Goal: Transaction & Acquisition: Purchase product/service

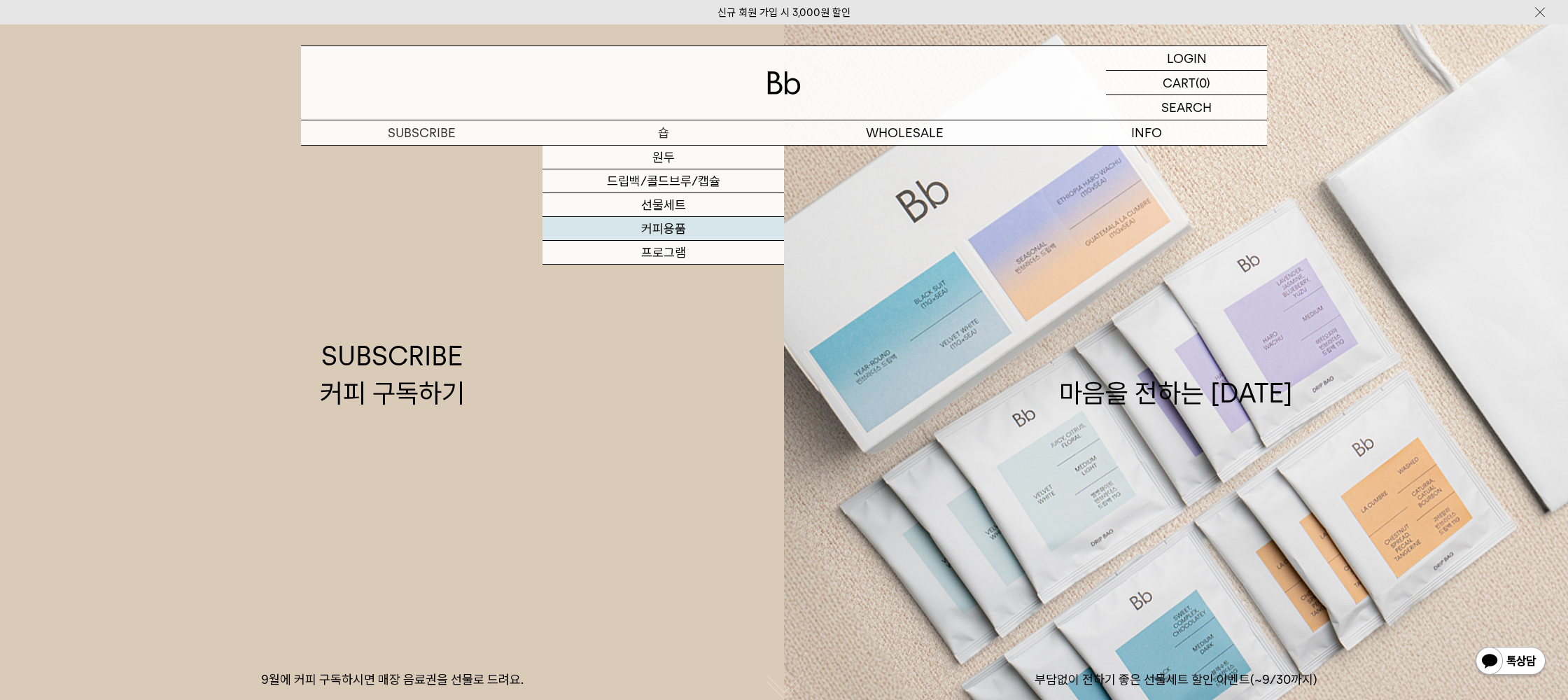
click at [673, 231] on link "커피용품" at bounding box center [664, 229] width 242 height 24
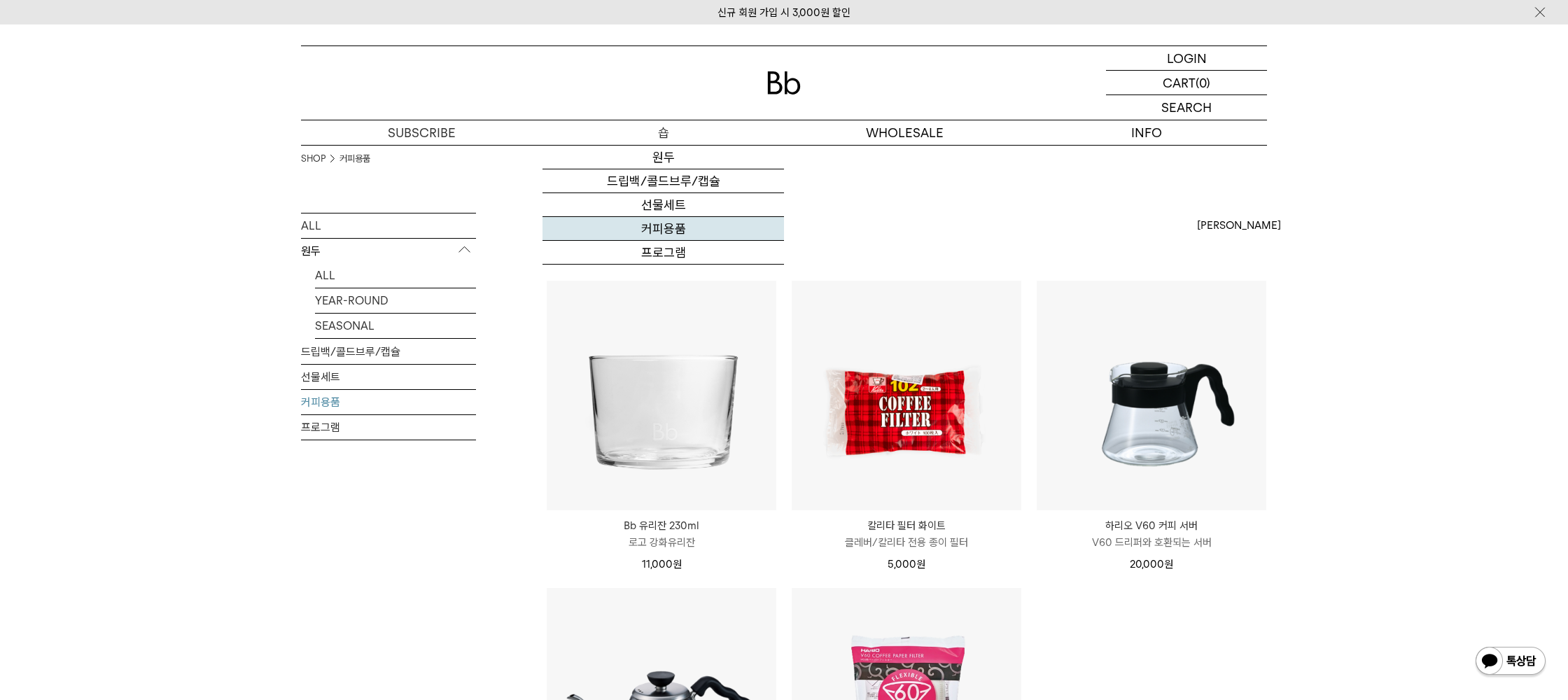
click at [672, 234] on link "커피용품" at bounding box center [664, 229] width 242 height 24
click at [675, 130] on p "숍" at bounding box center [664, 133] width 242 height 25
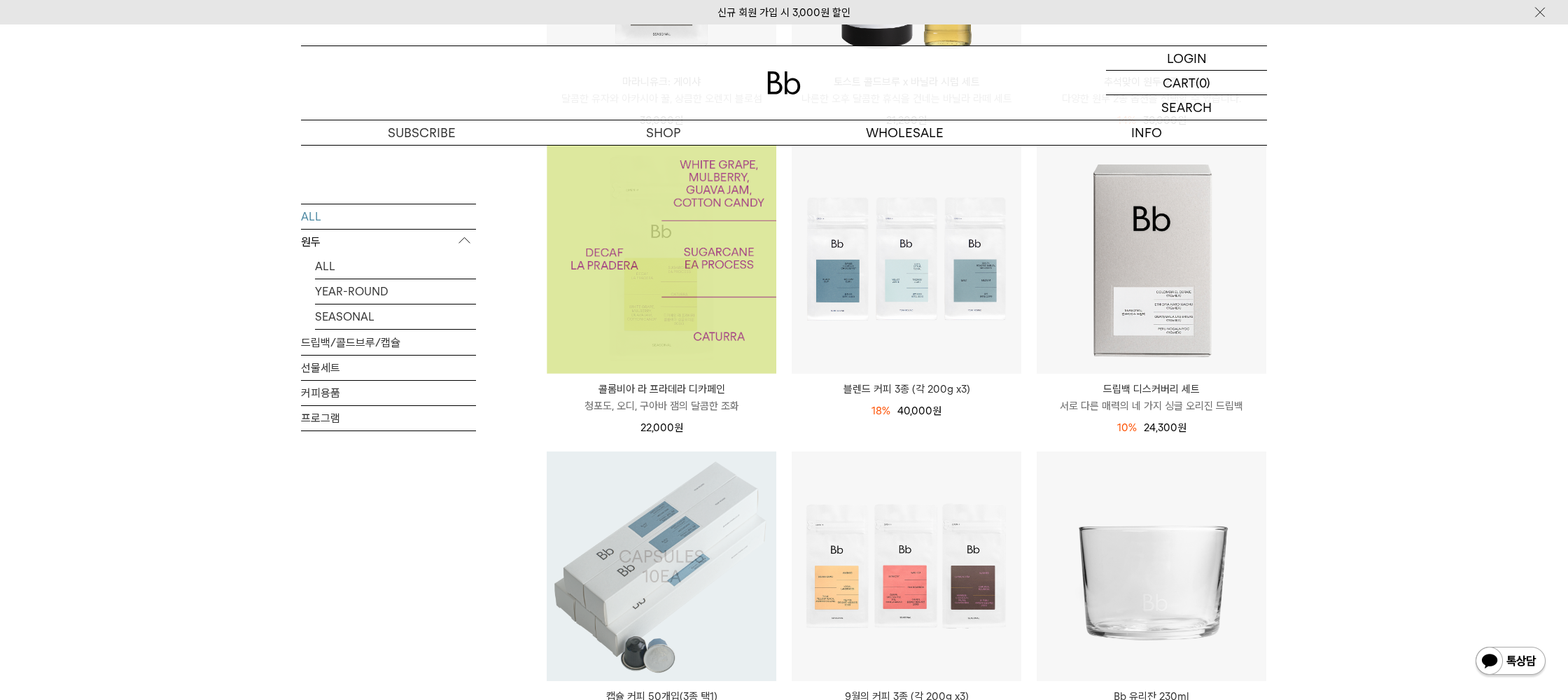
scroll to position [475, 0]
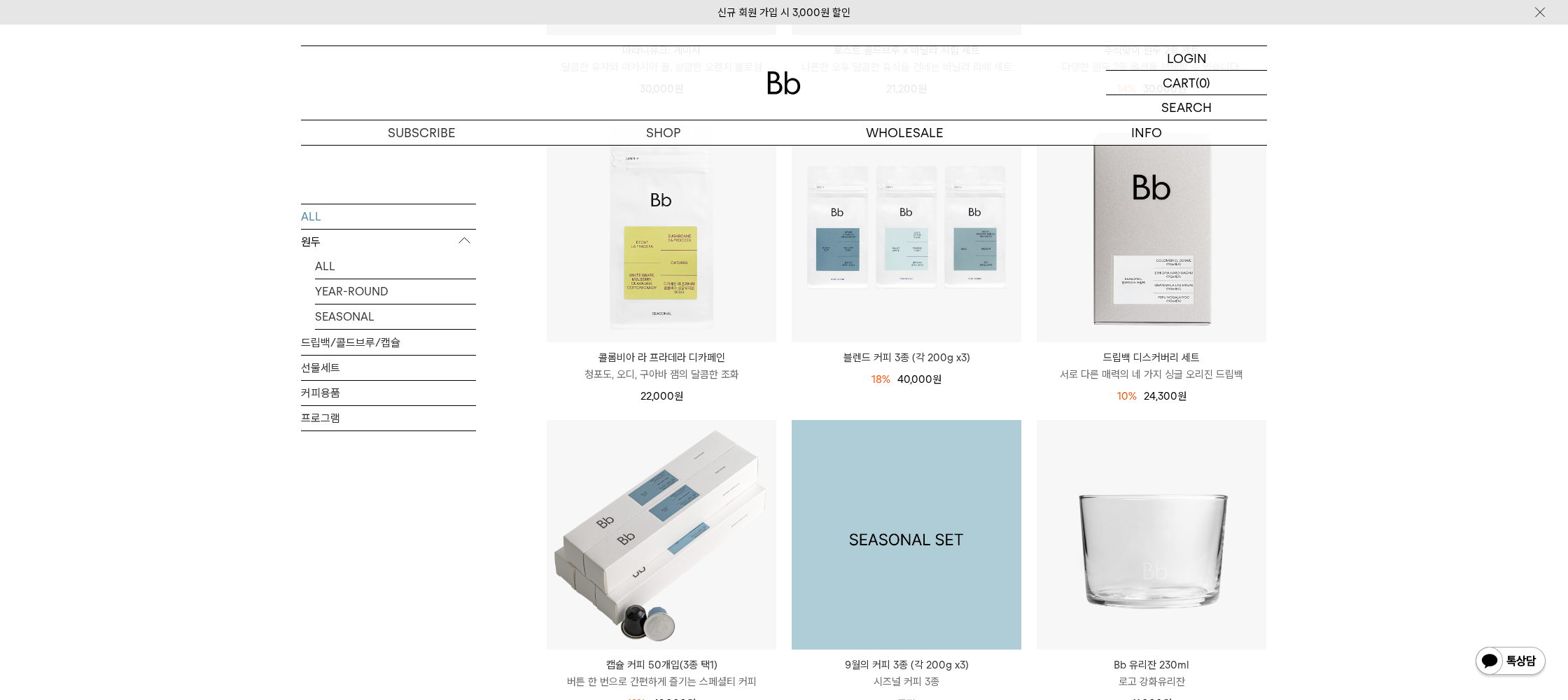
click at [916, 528] on img at bounding box center [907, 535] width 229 height 229
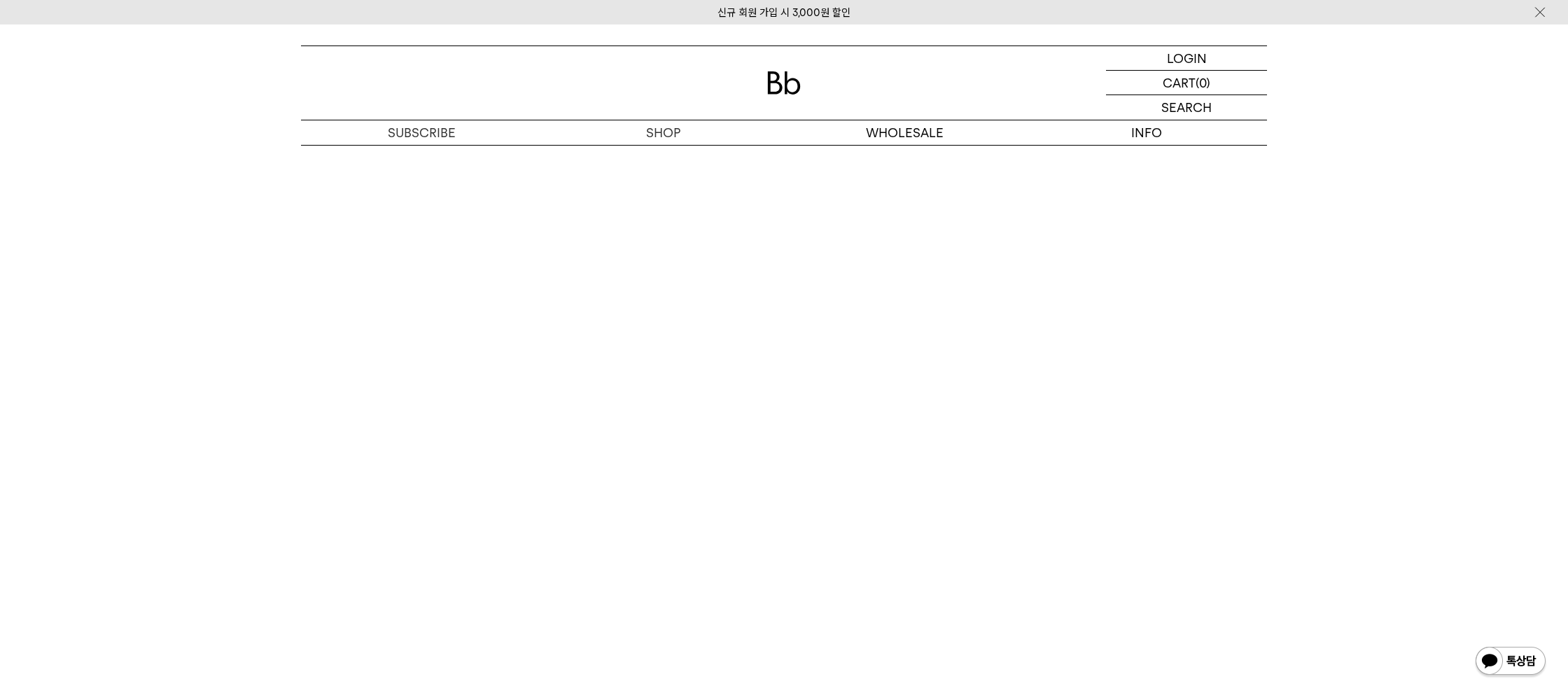
scroll to position [3557, 0]
